Goal: Ask a question

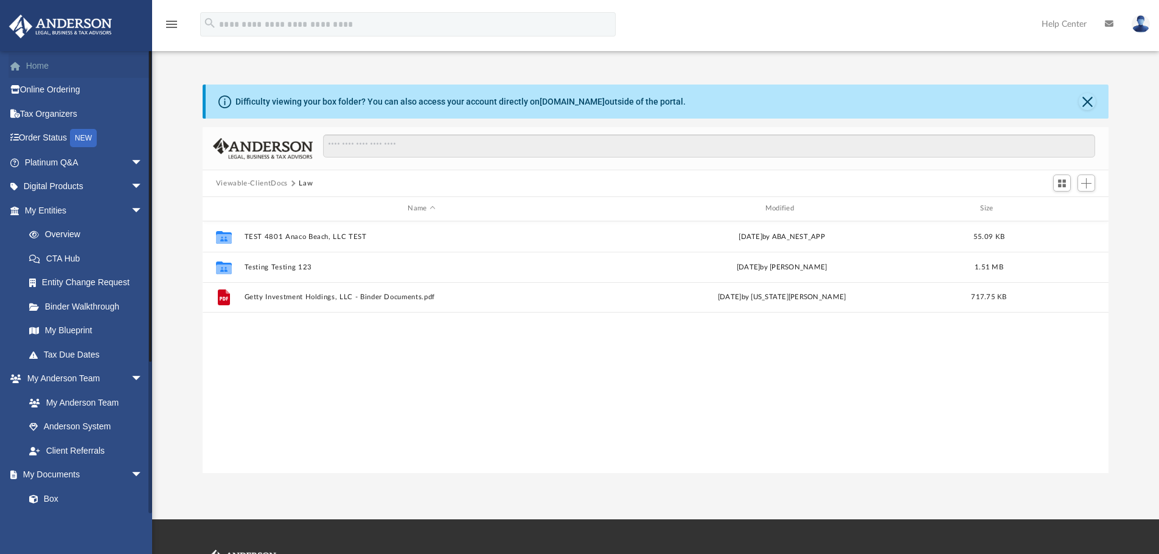
scroll to position [268, 897]
click at [59, 69] on link "Home" at bounding box center [85, 66] width 153 height 24
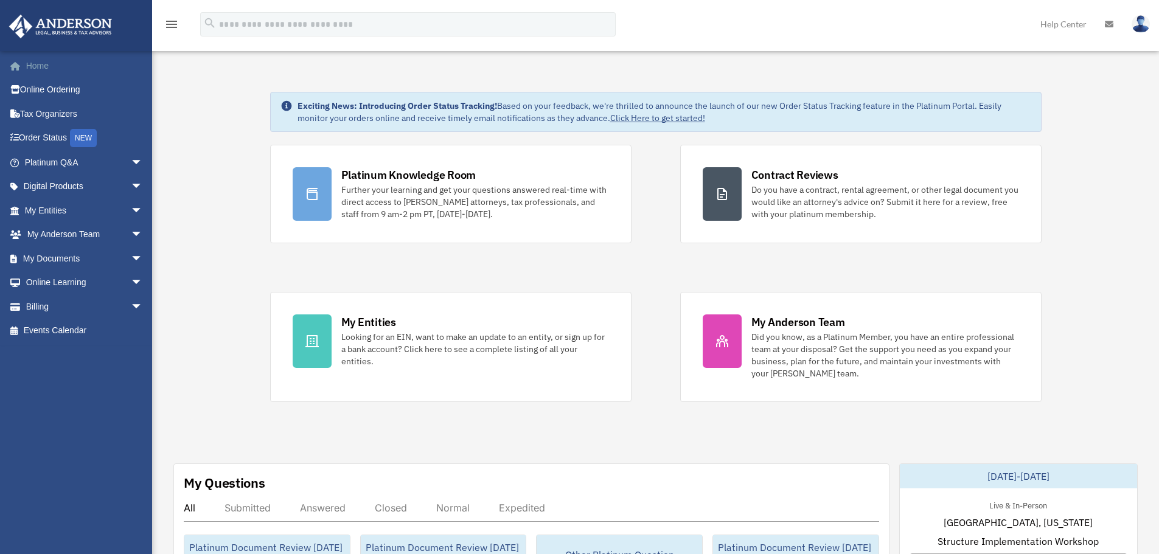
click at [26, 63] on link "Home" at bounding box center [85, 66] width 153 height 24
click at [45, 66] on link "Home" at bounding box center [85, 66] width 153 height 24
click at [172, 25] on icon "menu" at bounding box center [171, 24] width 15 height 15
click at [68, 27] on img at bounding box center [60, 27] width 110 height 24
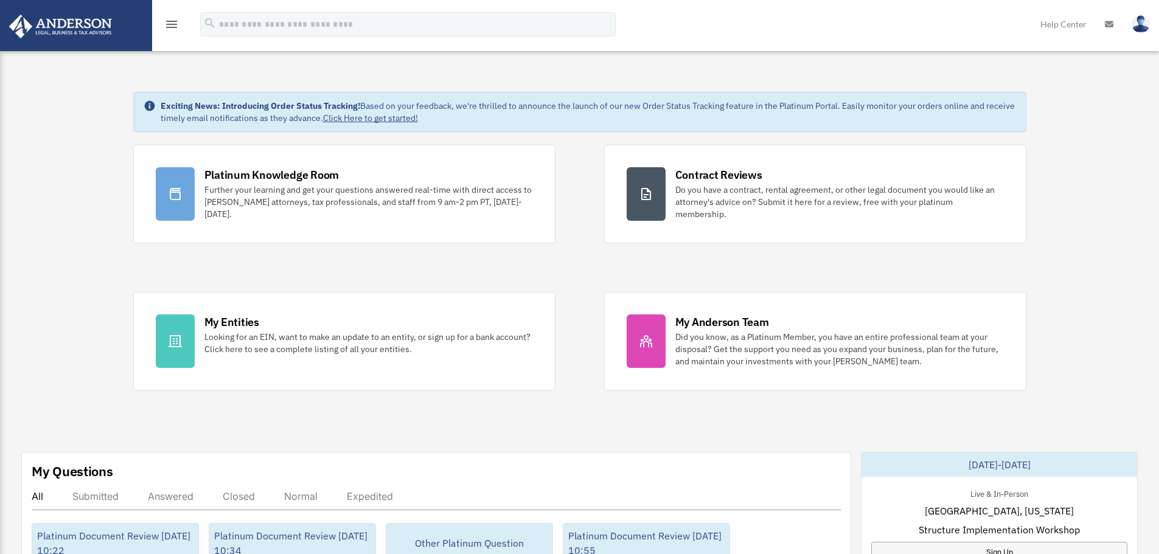
click at [165, 29] on icon "menu" at bounding box center [171, 24] width 15 height 15
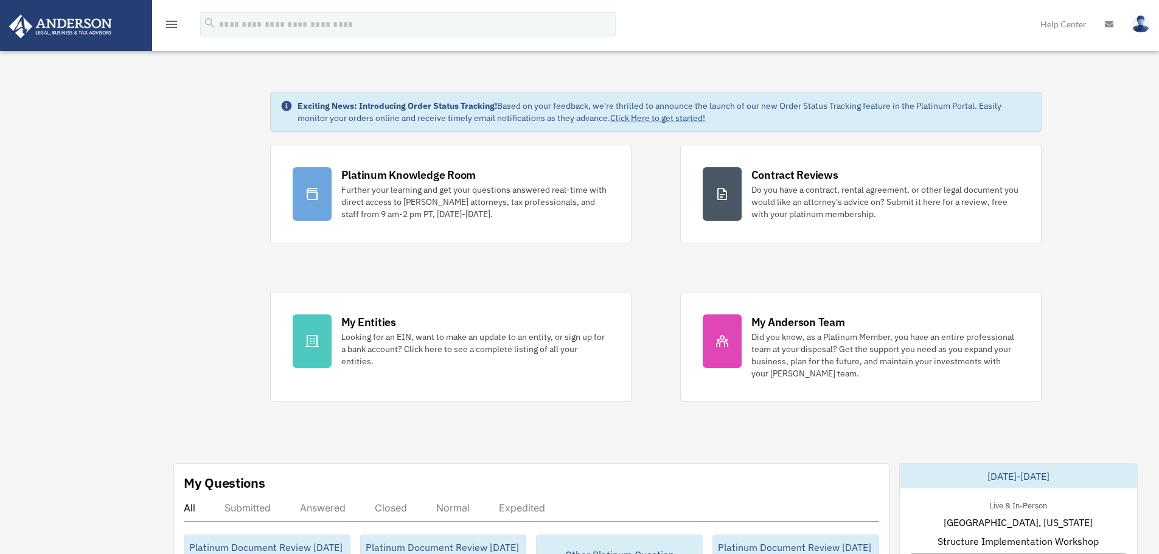
click at [174, 26] on icon "menu" at bounding box center [171, 24] width 15 height 15
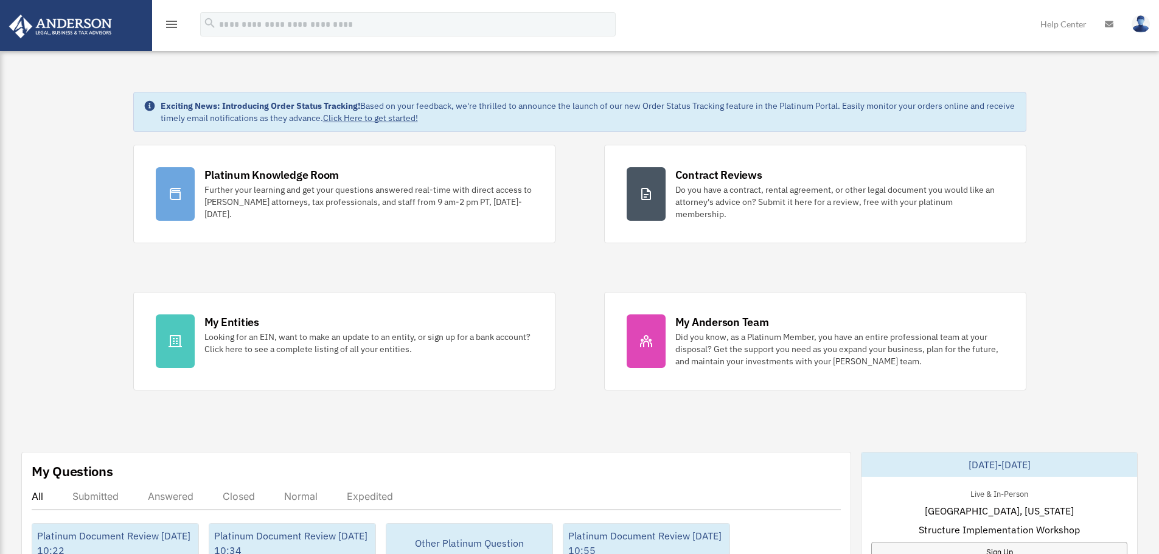
click at [174, 26] on icon "menu" at bounding box center [171, 24] width 15 height 15
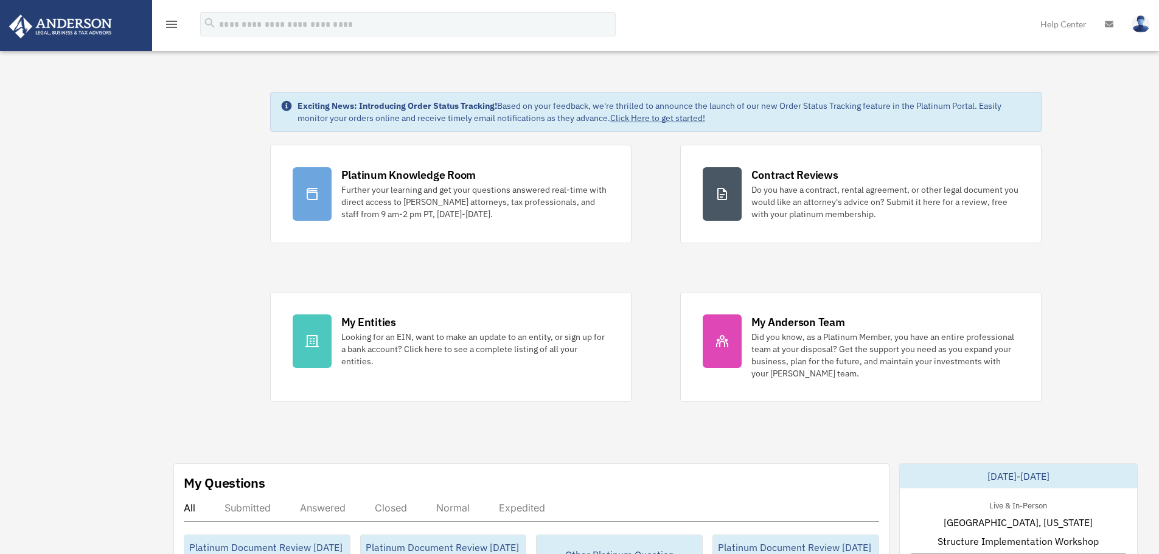
click at [174, 23] on icon "menu" at bounding box center [171, 24] width 15 height 15
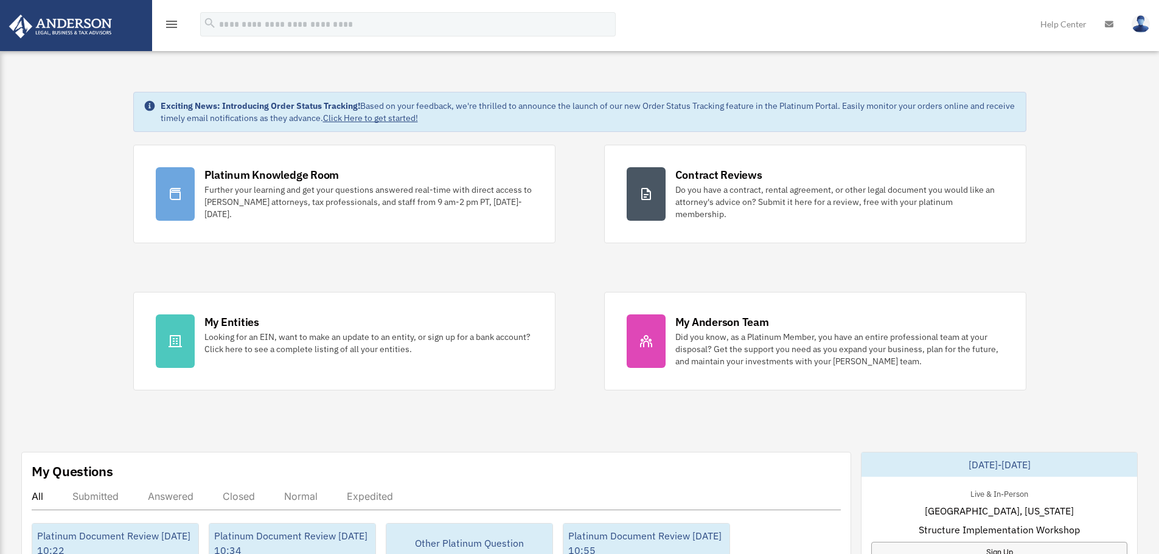
click at [174, 23] on icon "menu" at bounding box center [171, 24] width 15 height 15
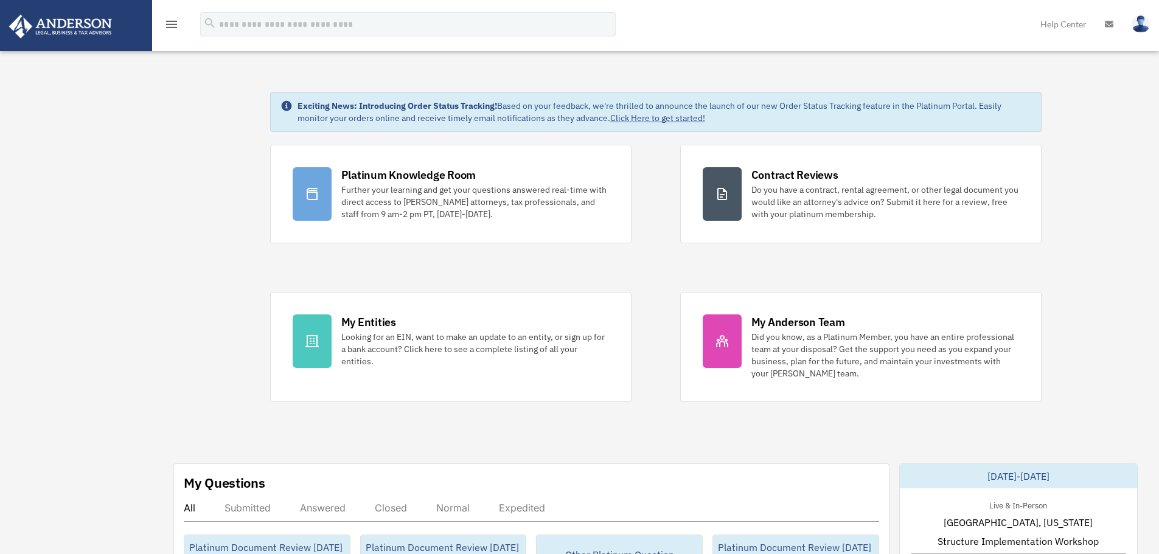
click at [175, 24] on icon "menu" at bounding box center [171, 24] width 15 height 15
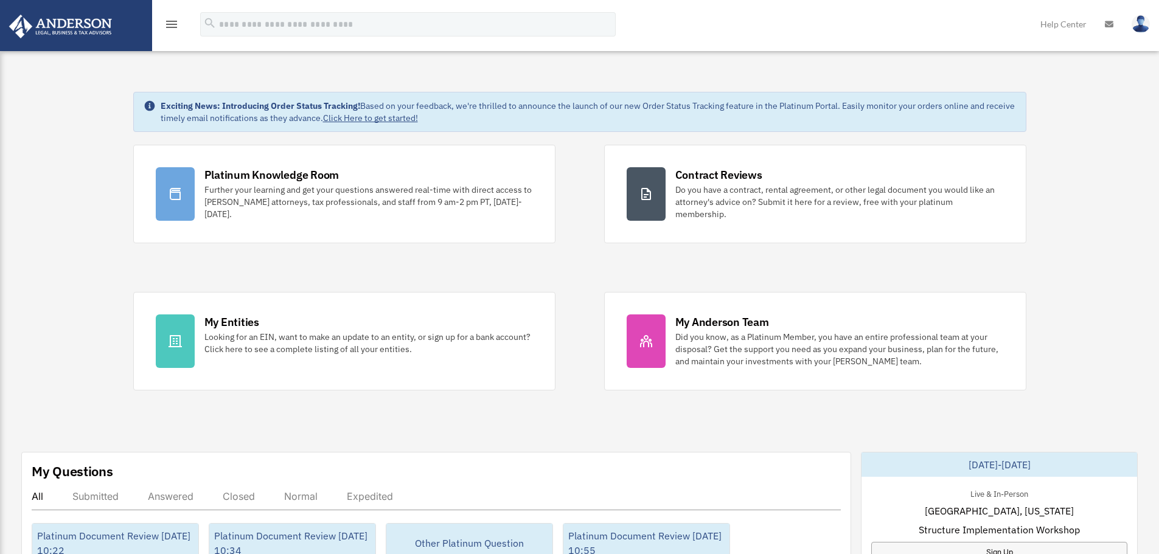
click at [175, 24] on icon "menu" at bounding box center [171, 24] width 15 height 15
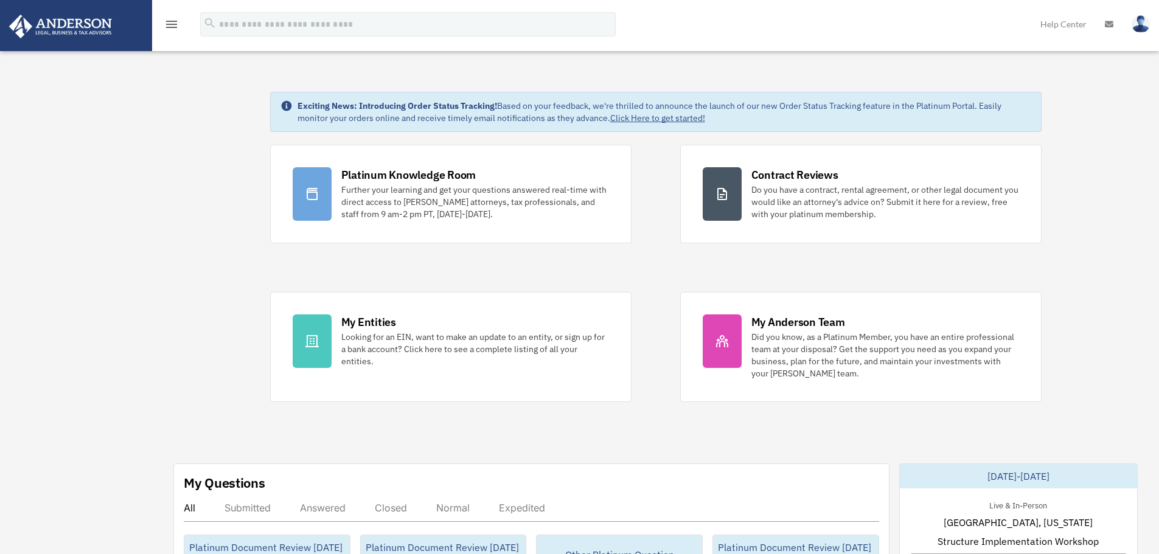
click at [175, 24] on icon "menu" at bounding box center [171, 24] width 15 height 15
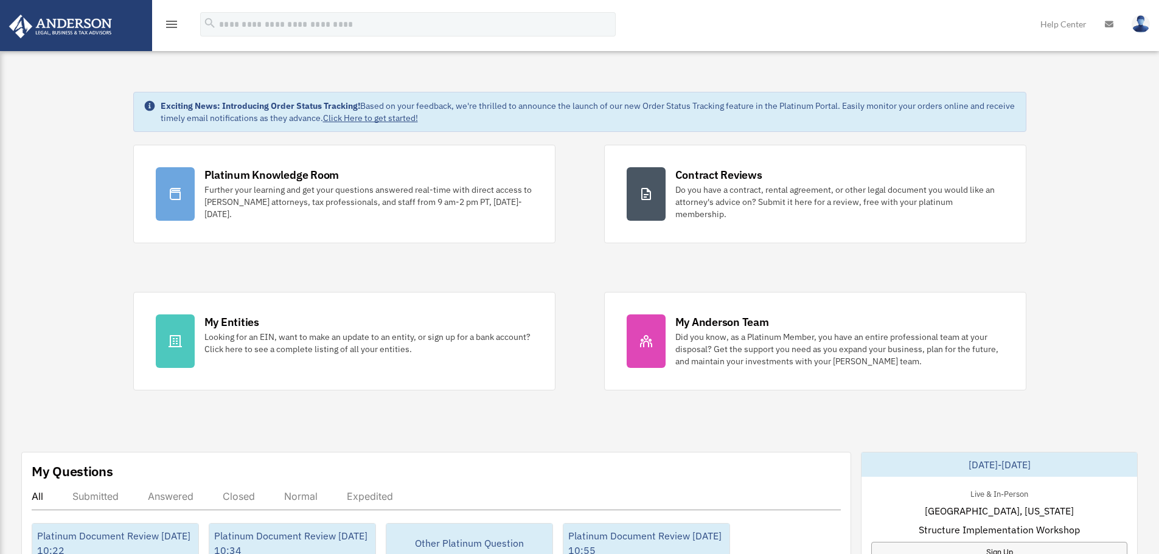
click at [175, 24] on icon "menu" at bounding box center [171, 24] width 15 height 15
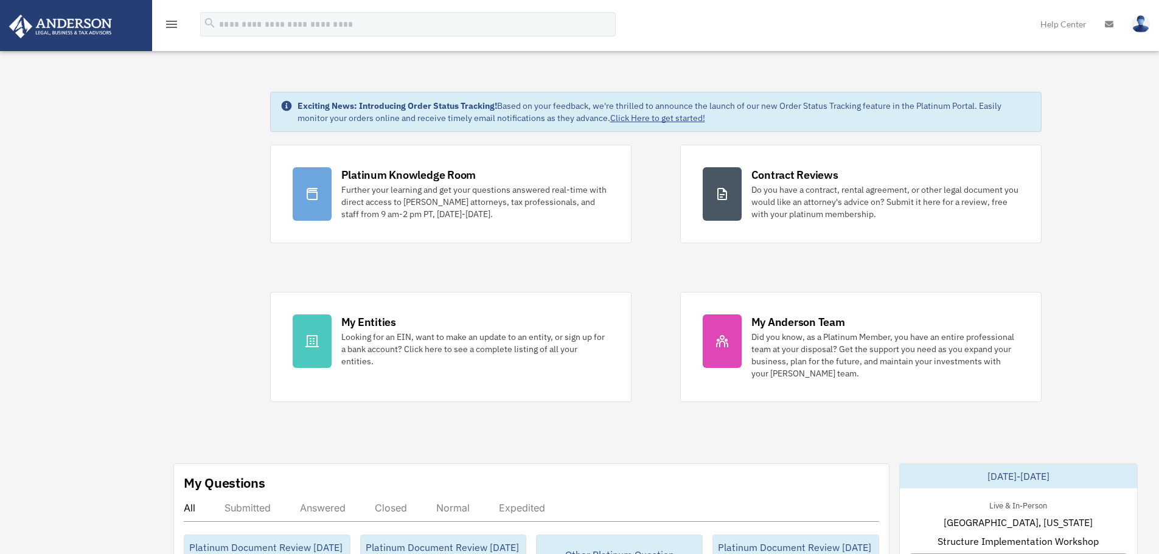
click at [69, 29] on img at bounding box center [60, 27] width 110 height 24
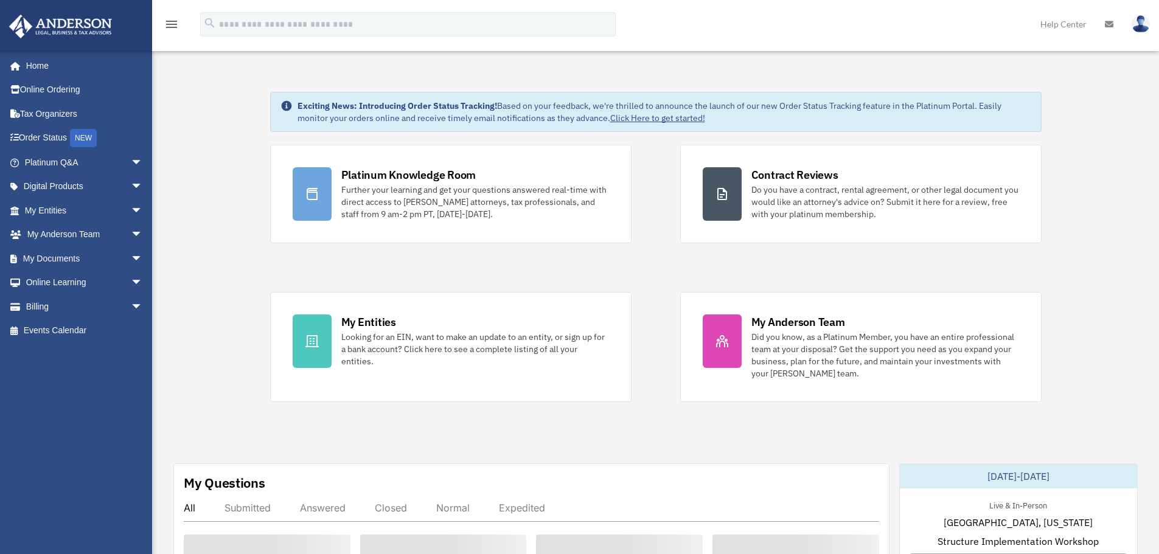
click at [172, 23] on icon "menu" at bounding box center [171, 24] width 15 height 15
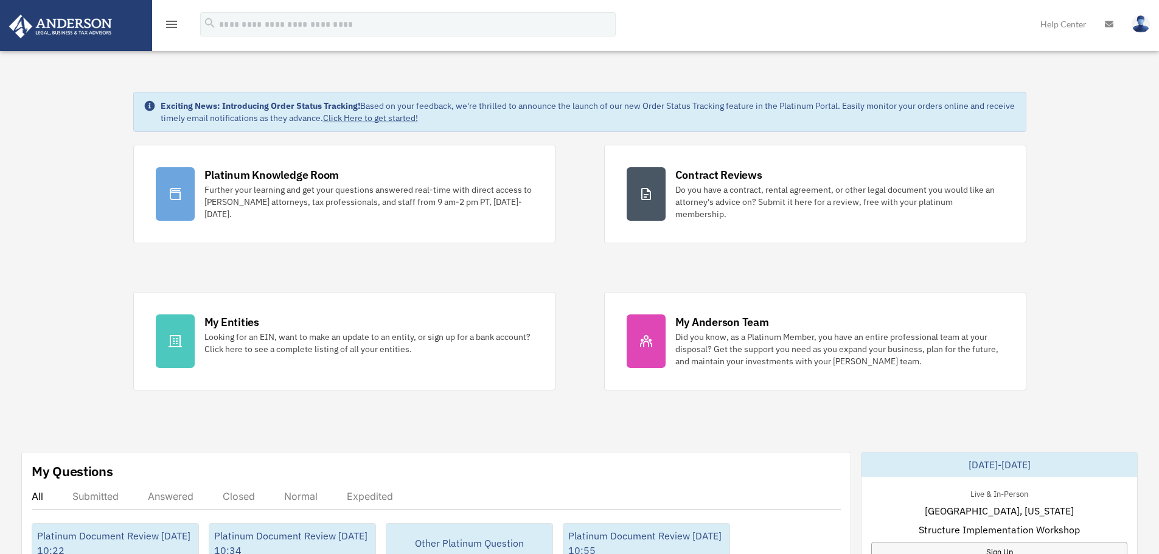
click at [172, 23] on icon "menu" at bounding box center [171, 24] width 15 height 15
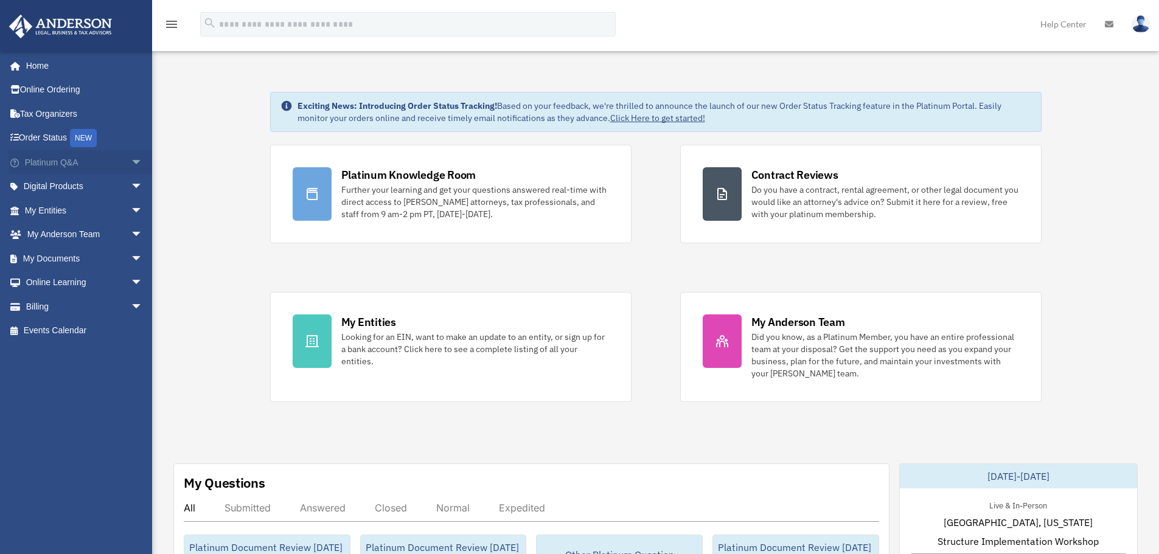
click at [131, 161] on span "arrow_drop_down" at bounding box center [143, 162] width 24 height 25
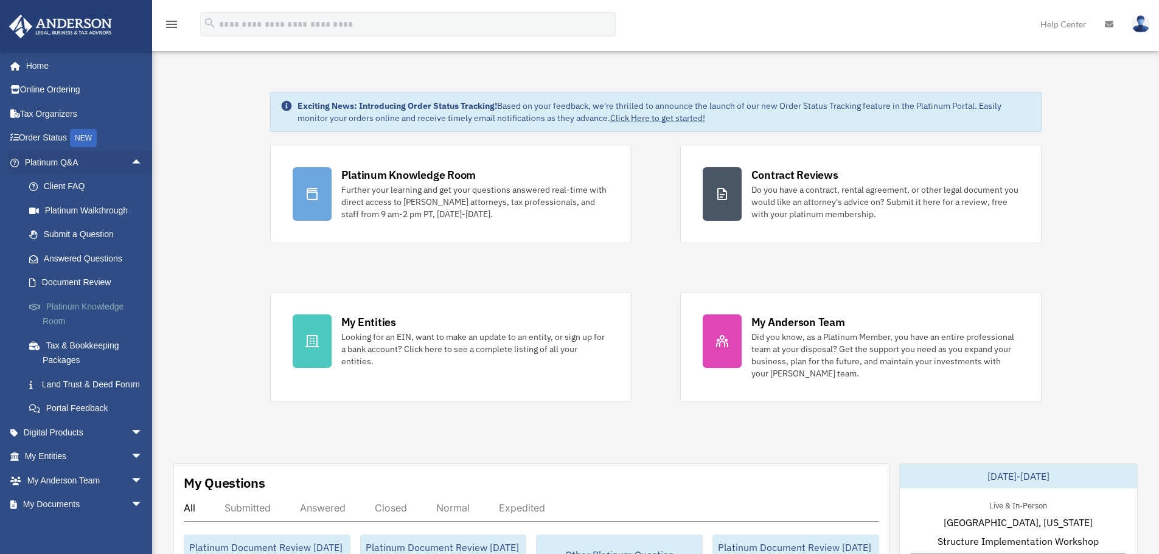
click at [104, 308] on link "Platinum Knowledge Room" at bounding box center [89, 313] width 144 height 39
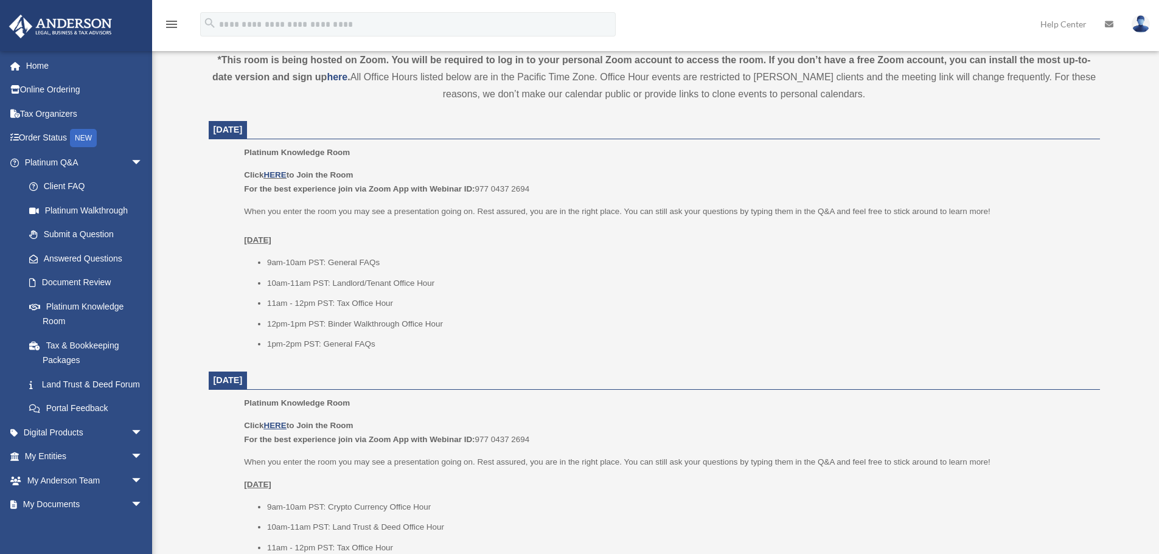
scroll to position [426, 0]
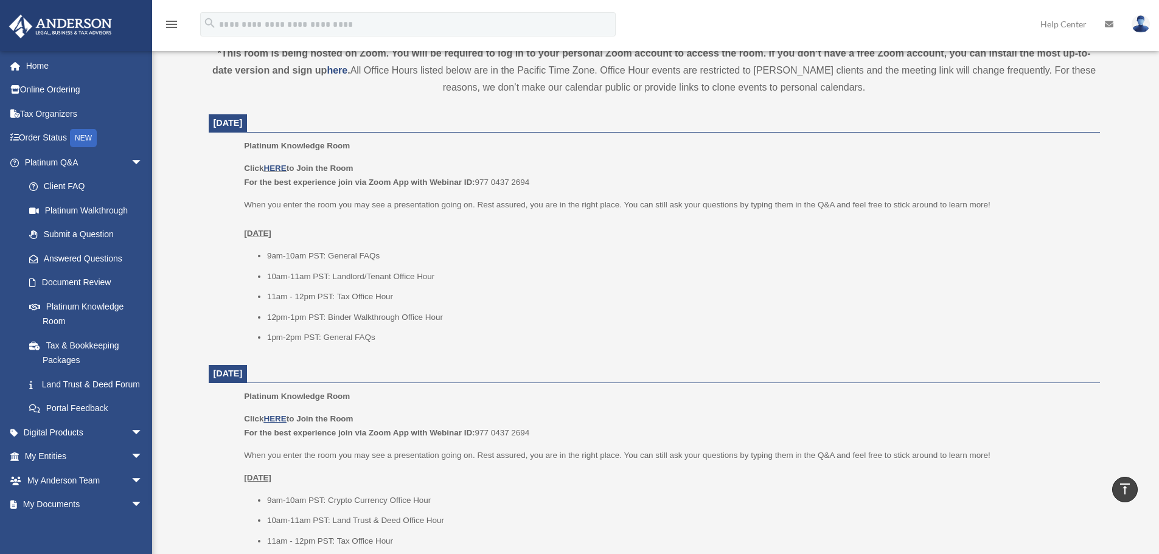
click at [675, 327] on ul "9am-10am PST: General FAQs 10am-11am PST: Landlord/Tenant Office Hour 11am - 12…" at bounding box center [667, 297] width 847 height 96
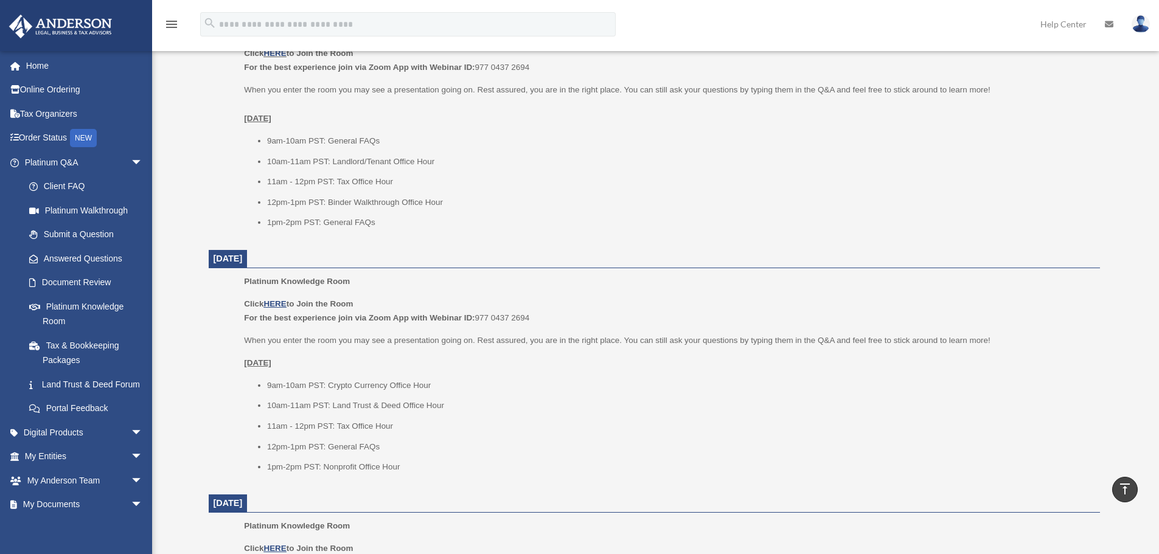
scroll to position [547, 0]
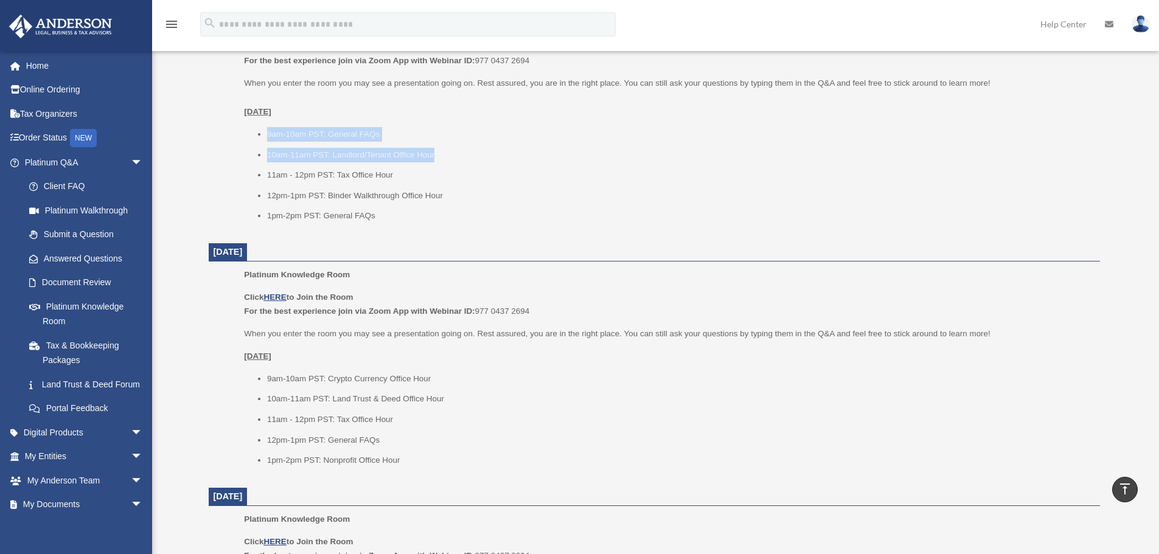
drag, startPoint x: 266, startPoint y: 132, endPoint x: 442, endPoint y: 150, distance: 176.7
click at [442, 150] on ul "9am-10am PST: General FAQs 10am-11am PST: Landlord/Tenant Office Hour 11am - 12…" at bounding box center [667, 175] width 847 height 96
click at [442, 150] on li "10am-11am PST: Landlord/Tenant Office Hour" at bounding box center [679, 155] width 824 height 15
drag, startPoint x: 269, startPoint y: 132, endPoint x: 454, endPoint y: 127, distance: 184.4
click at [454, 127] on li "9am-10am PST: General FAQs" at bounding box center [679, 134] width 824 height 15
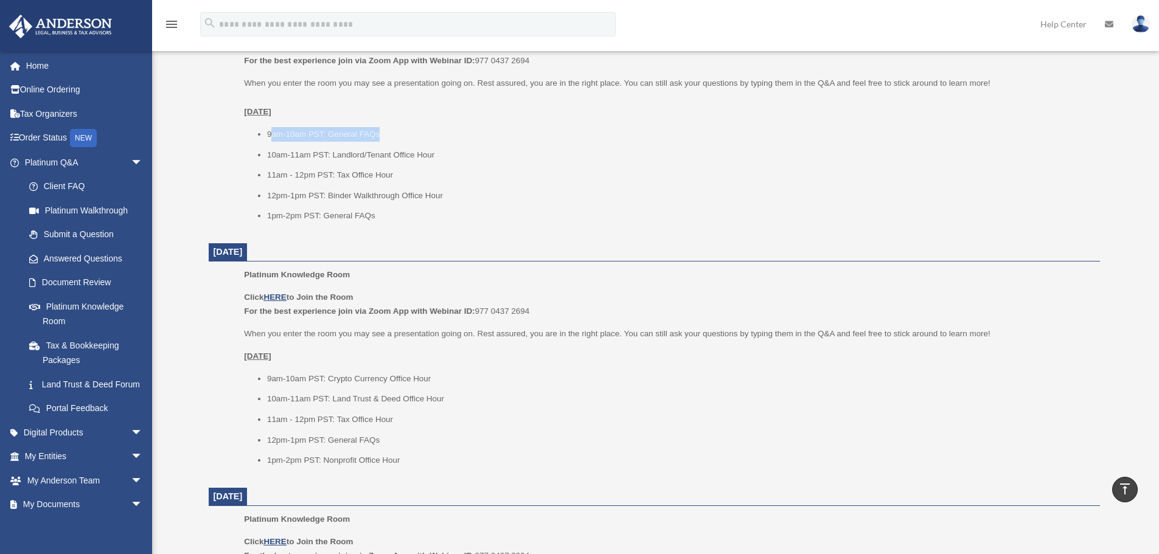
click at [389, 134] on li "9am-10am PST: General FAQs" at bounding box center [679, 134] width 824 height 15
click at [392, 131] on li "9am-10am PST: General FAQs" at bounding box center [679, 134] width 824 height 15
drag, startPoint x: 266, startPoint y: 133, endPoint x: 406, endPoint y: 134, distance: 140.5
click at [406, 134] on ul "9am-10am PST: General FAQs 10am-11am PST: Landlord/Tenant Office Hour 11am - 12…" at bounding box center [667, 175] width 847 height 96
click at [69, 232] on link "Submit a Question" at bounding box center [89, 235] width 144 height 24
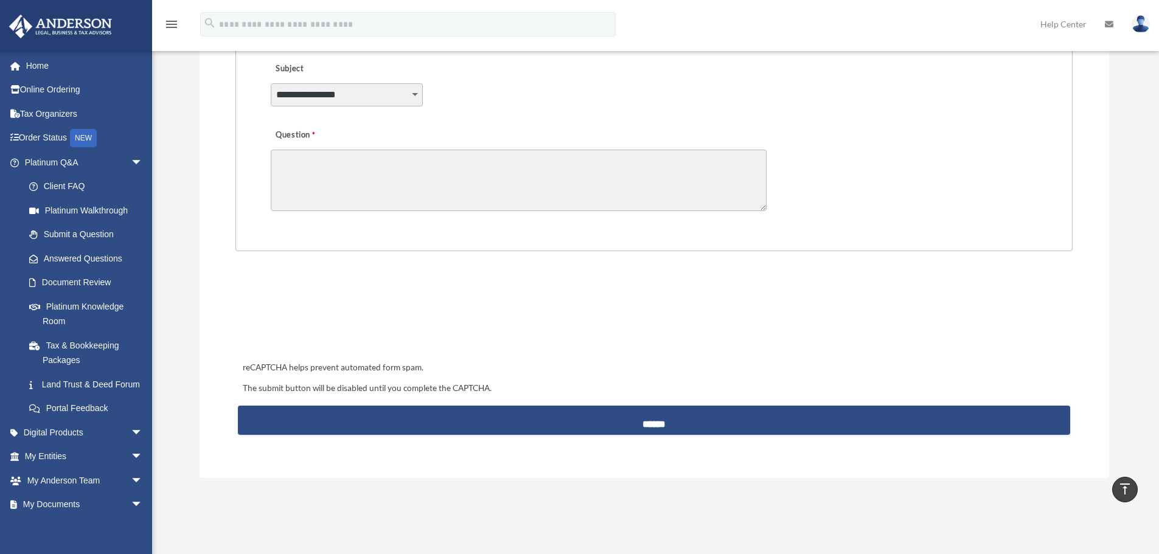
scroll to position [122, 0]
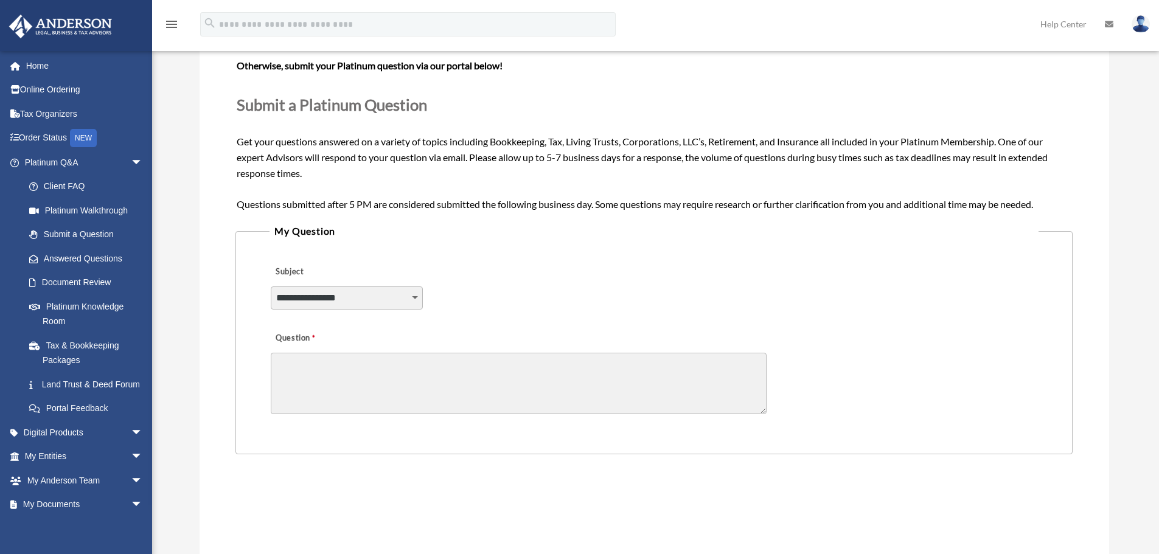
click at [299, 366] on textarea "Question" at bounding box center [519, 383] width 496 height 61
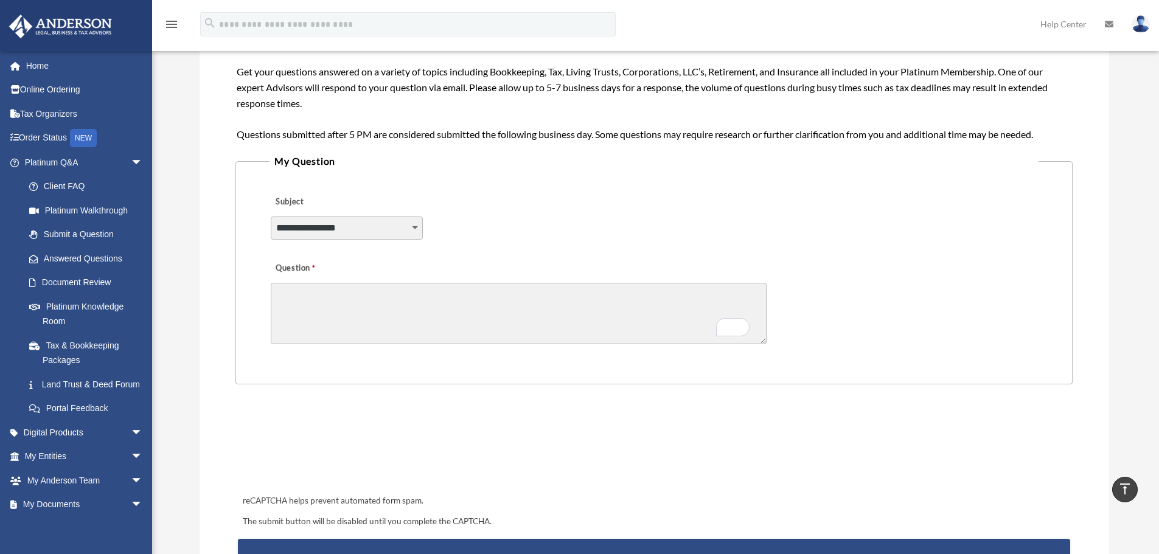
scroll to position [0, 0]
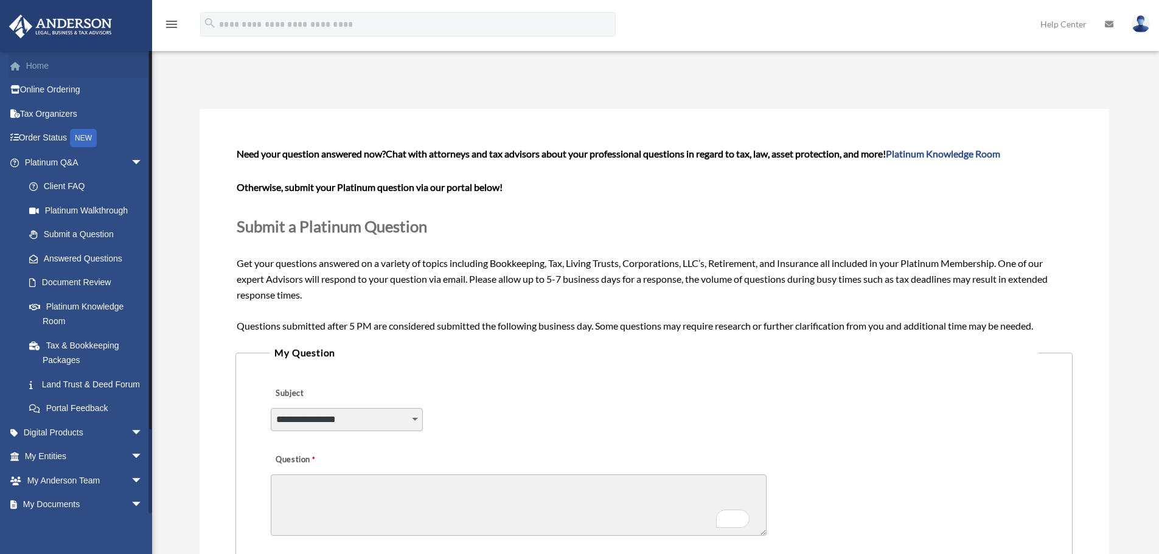
click at [38, 66] on link "Home" at bounding box center [85, 66] width 153 height 24
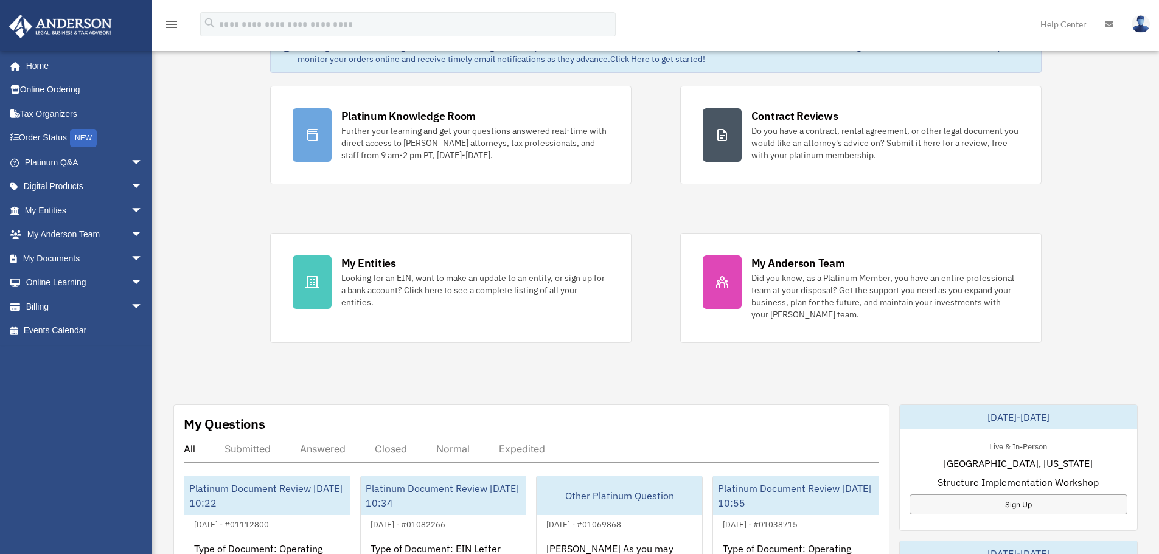
scroll to position [365, 0]
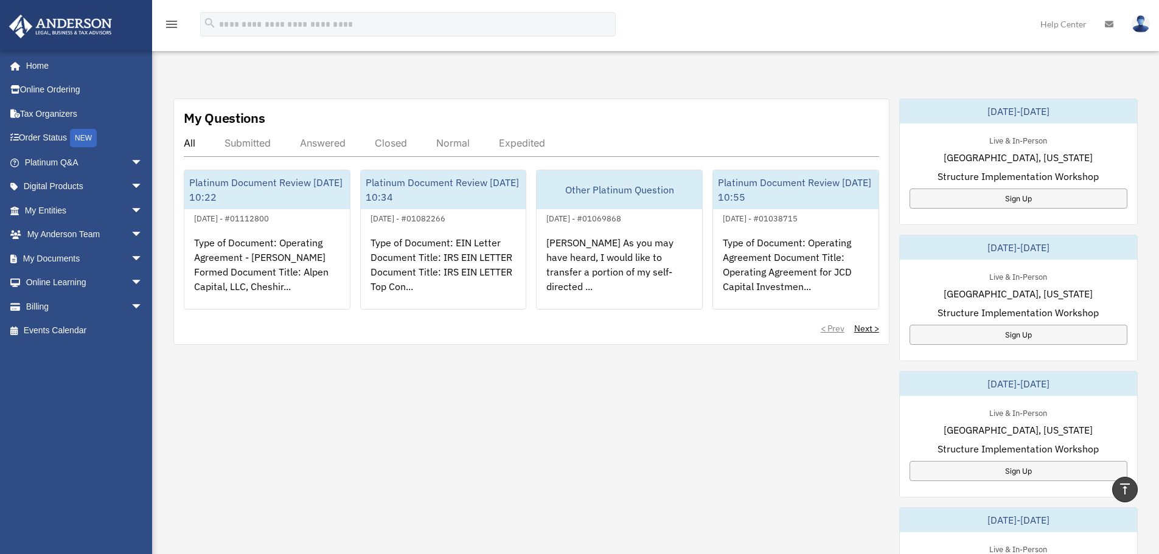
click at [516, 392] on div "My Questions All Submitted Answered Closed Normal Expedited Platinum Document R…" at bounding box center [655, 435] width 964 height 672
click at [689, 362] on div "My Questions All Submitted Answered Closed Normal Expedited Platinum Document R…" at bounding box center [655, 435] width 964 height 672
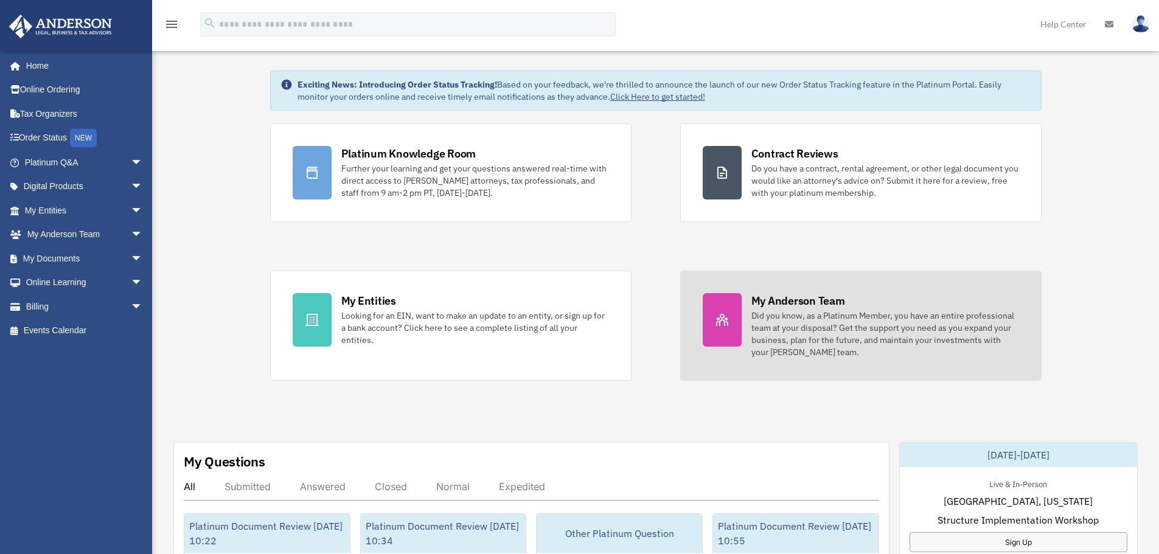
scroll to position [0, 0]
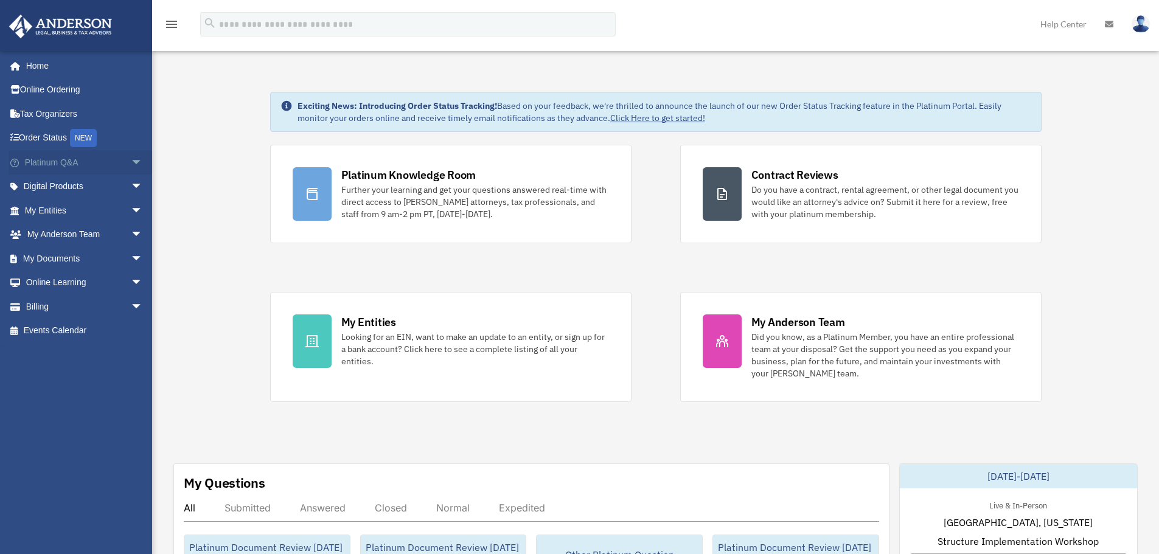
click at [86, 167] on link "Platinum Q&A arrow_drop_down" at bounding box center [85, 162] width 153 height 24
click at [131, 159] on span "arrow_drop_down" at bounding box center [143, 162] width 24 height 25
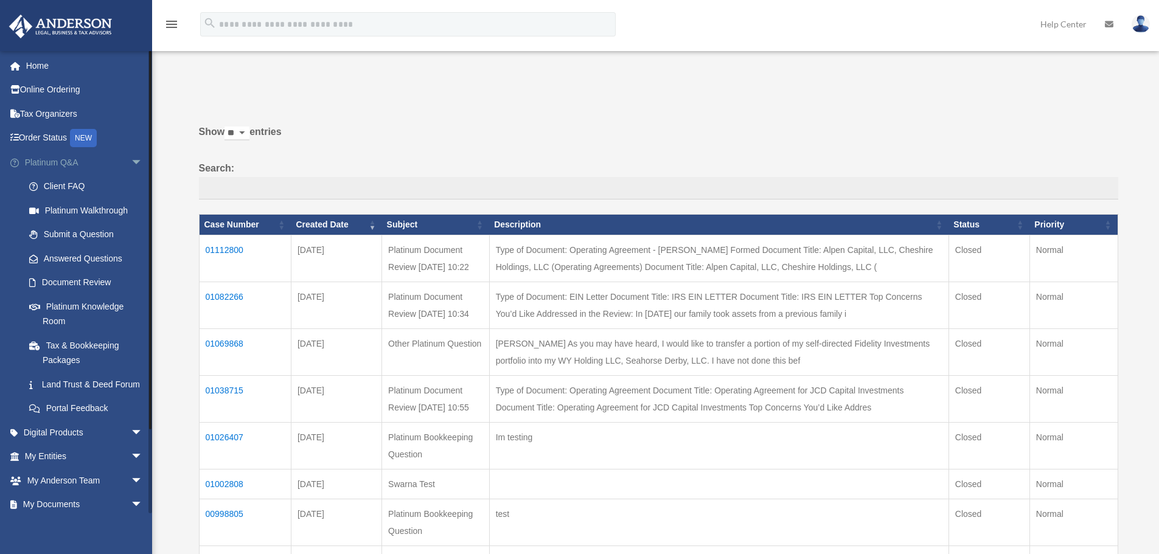
click at [131, 161] on span "arrow_drop_down" at bounding box center [143, 162] width 24 height 25
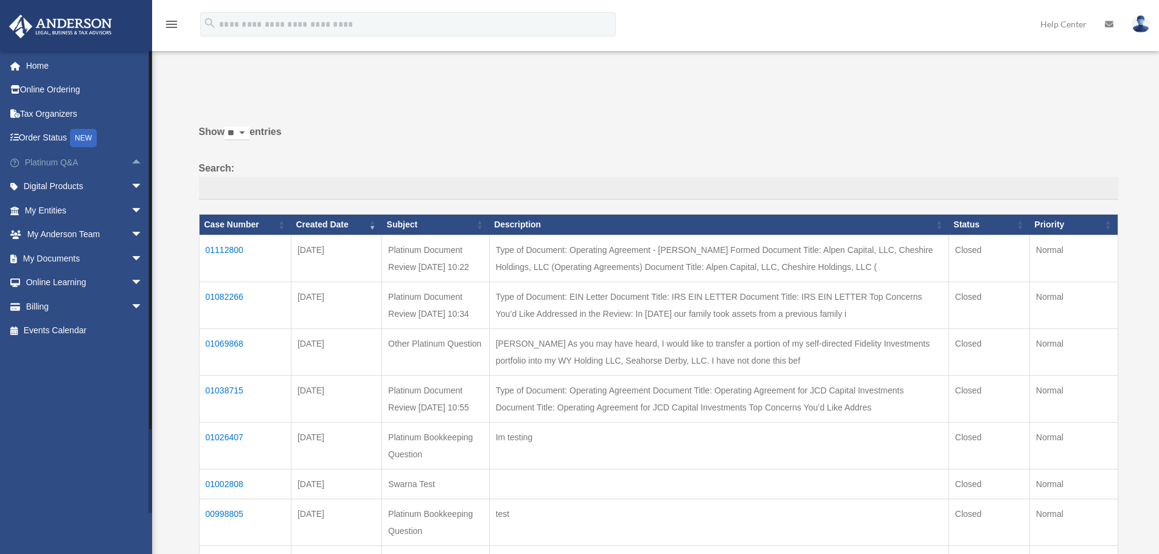
click at [131, 161] on span "arrow_drop_up" at bounding box center [143, 162] width 24 height 25
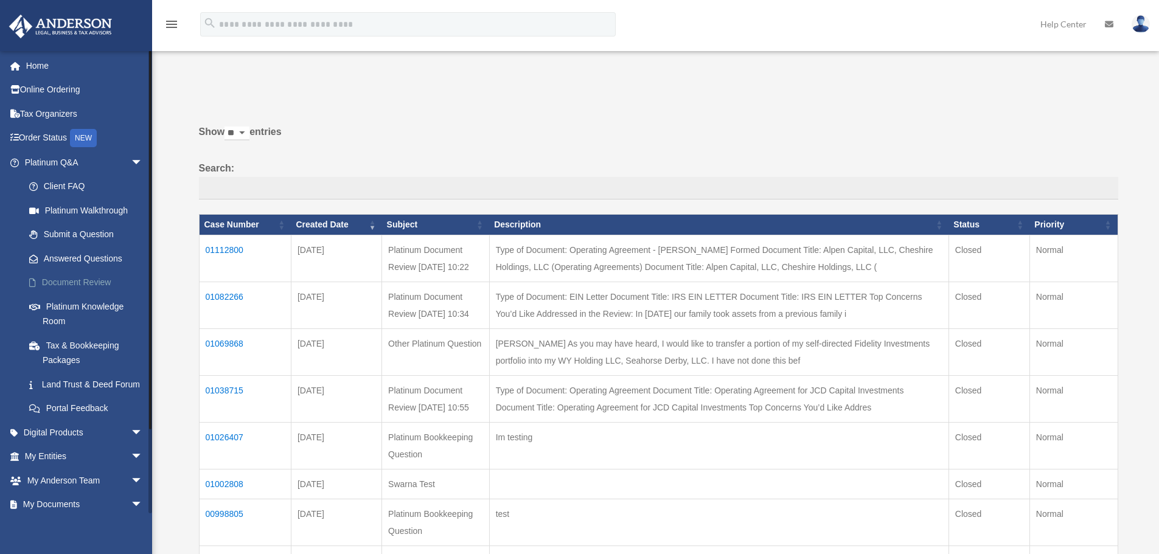
click at [91, 284] on link "Document Review" at bounding box center [89, 283] width 144 height 24
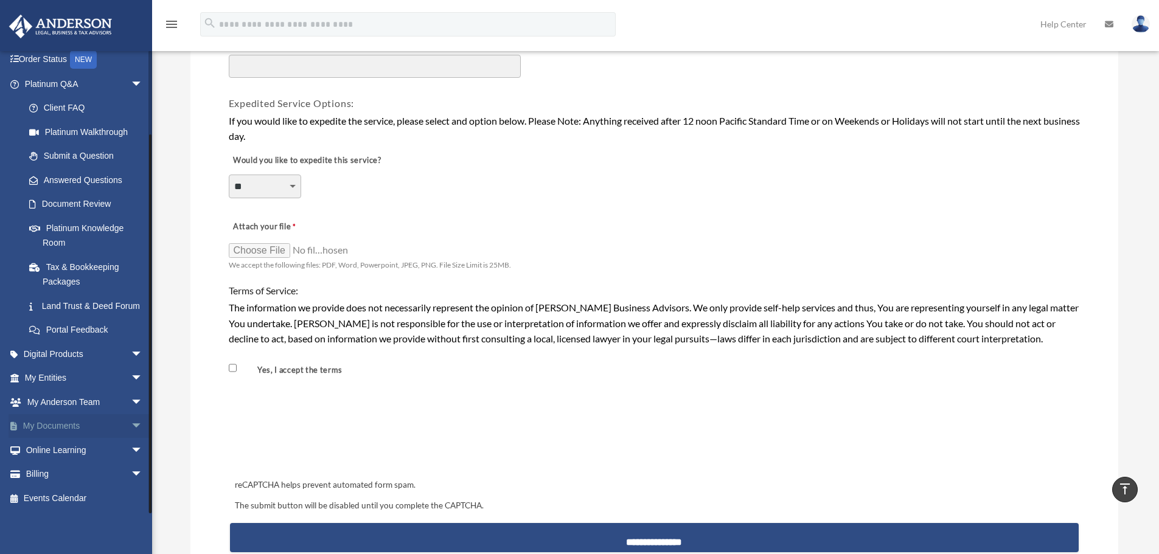
scroll to position [852, 0]
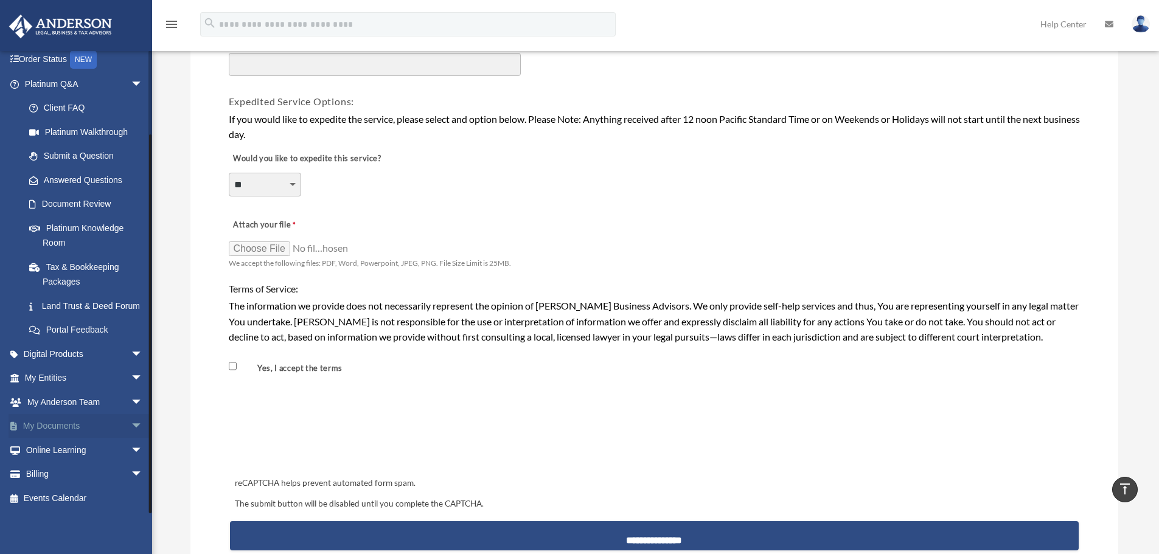
click at [131, 425] on span "arrow_drop_down" at bounding box center [143, 426] width 24 height 25
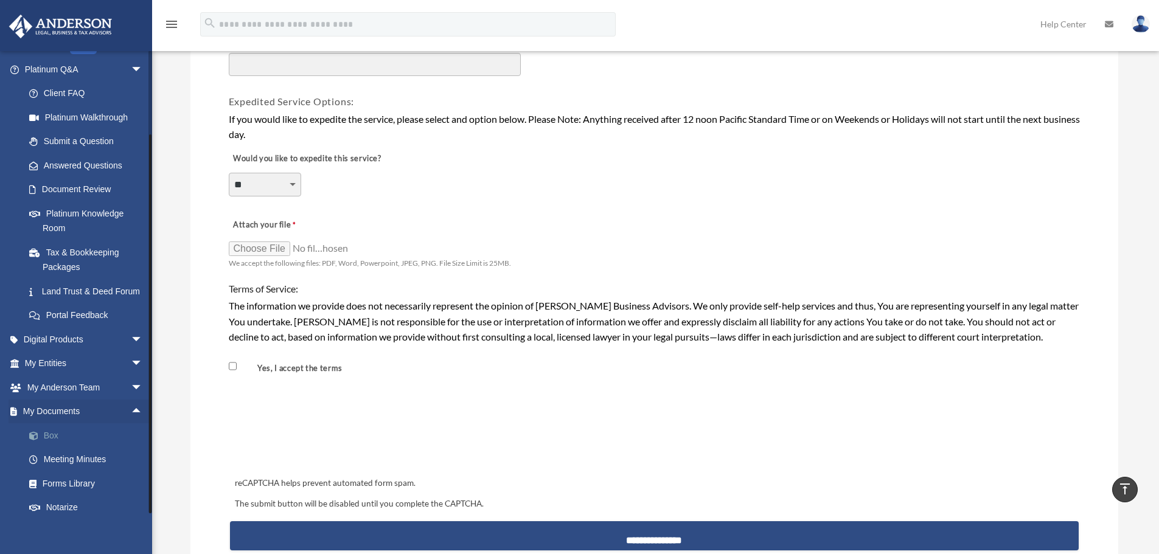
click at [72, 448] on link "Box" at bounding box center [89, 435] width 144 height 24
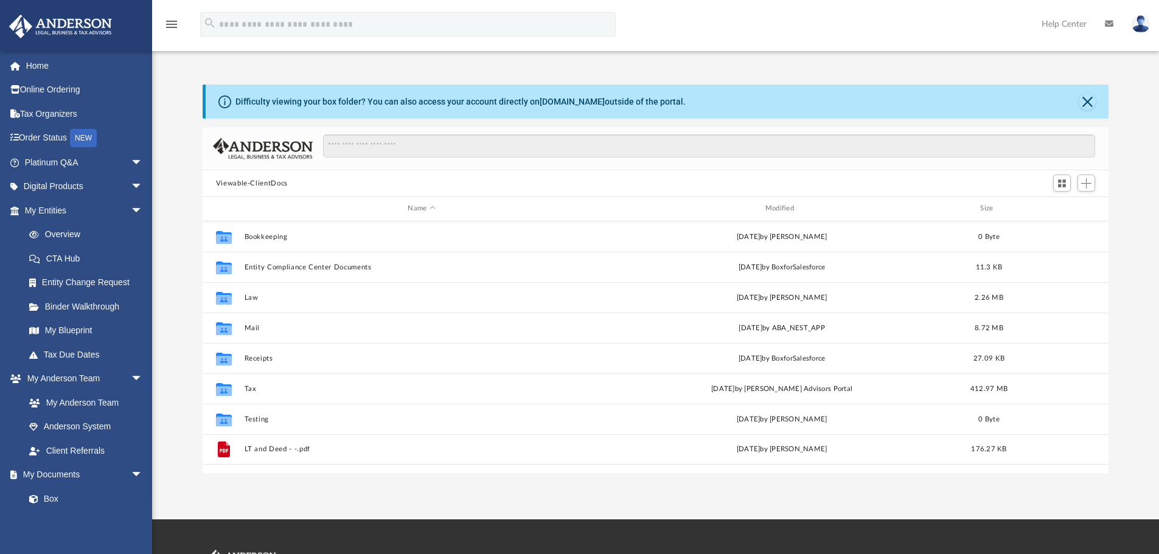
scroll to position [268, 897]
